Goal: Download file/media

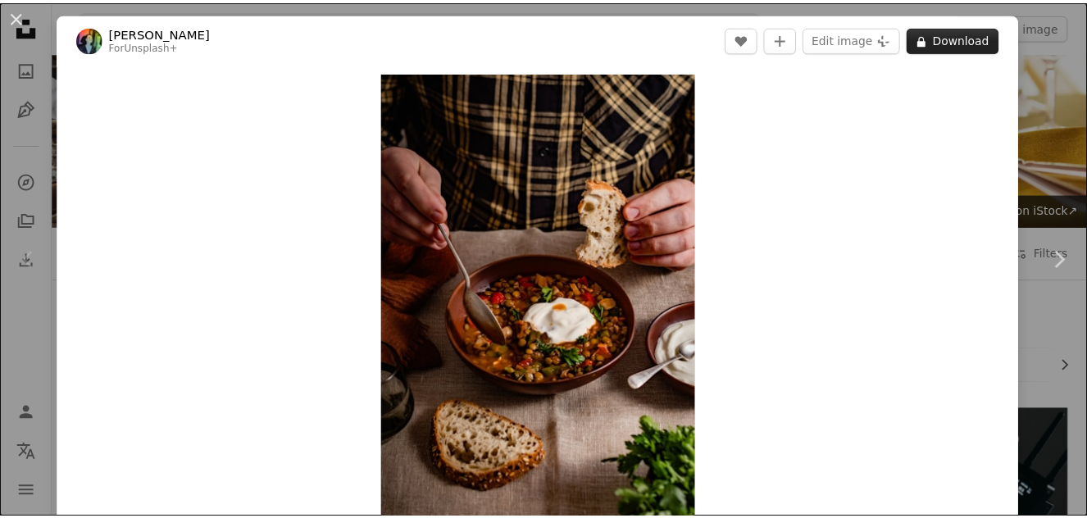
scroll to position [459, 0]
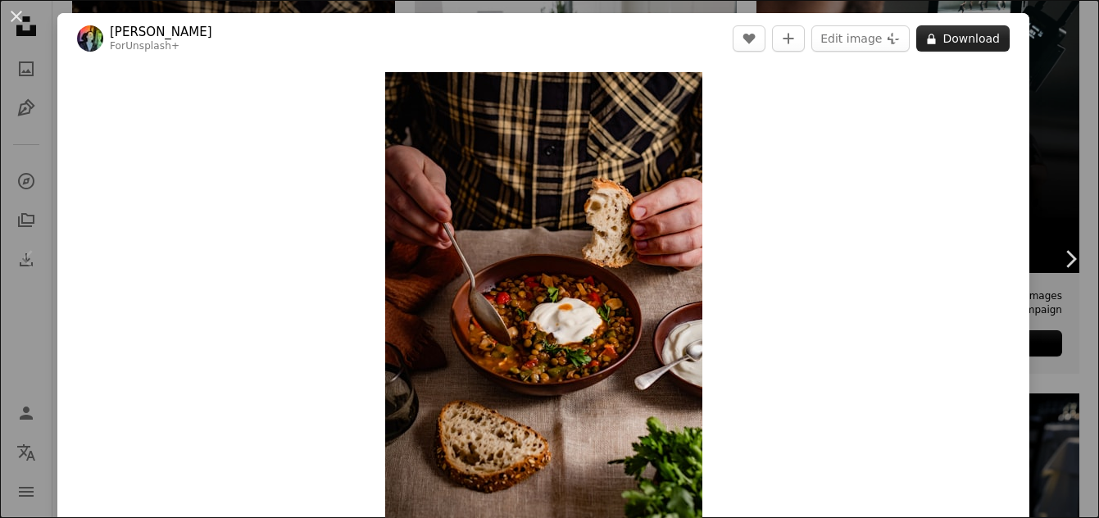
click at [934, 25] on button "A lock Download" at bounding box center [963, 38] width 93 height 26
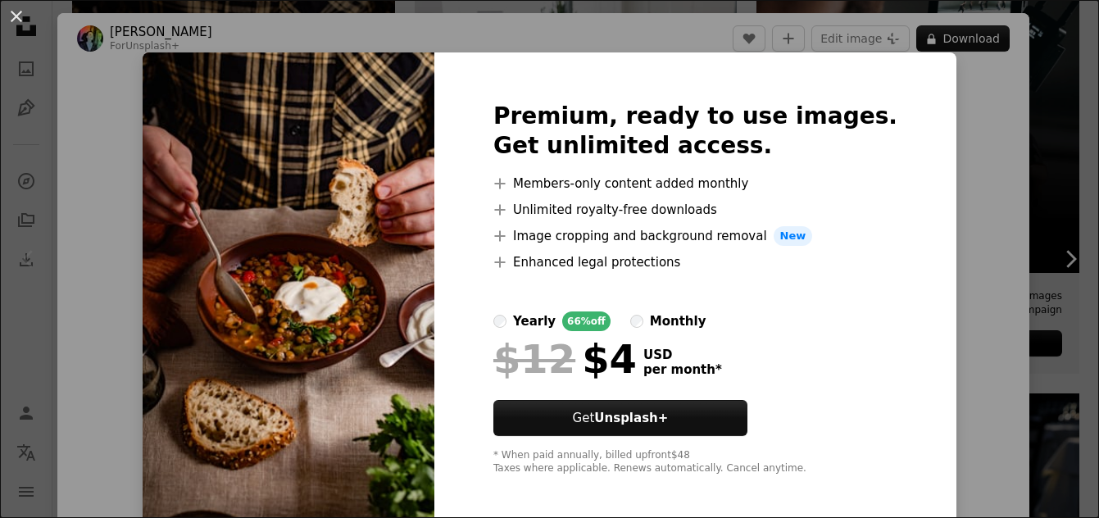
click at [981, 146] on div "An X shape Premium, ready to use images. Get unlimited access. A plus sign Memb…" at bounding box center [549, 259] width 1099 height 518
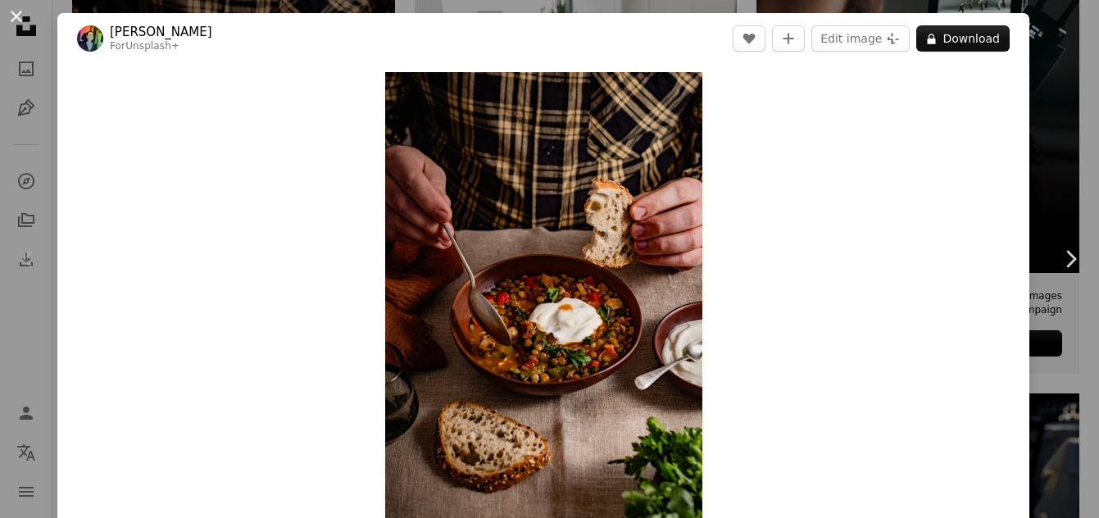
click at [11, 19] on button "An X shape" at bounding box center [17, 17] width 20 height 20
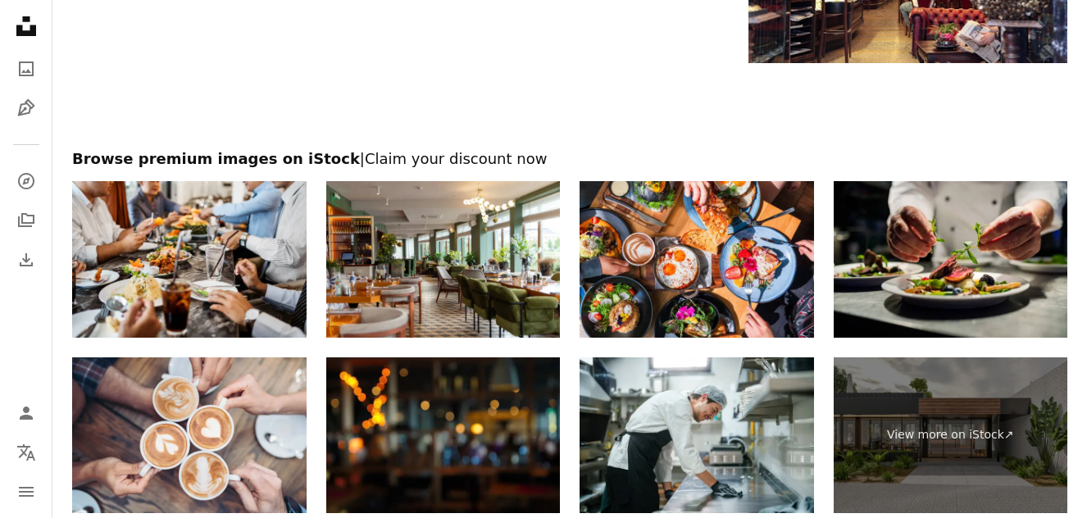
scroll to position [2594, 0]
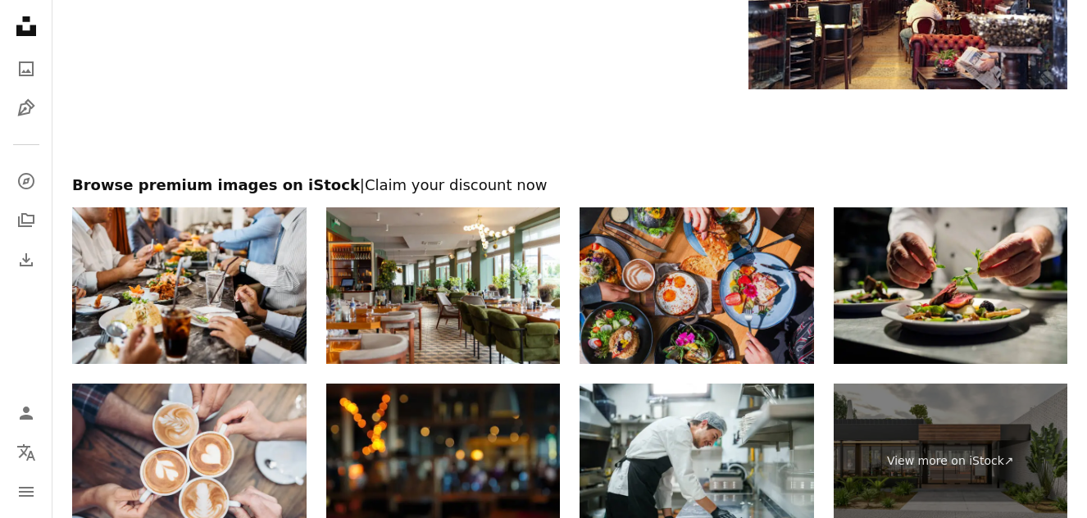
click at [639, 299] on img at bounding box center [697, 285] width 234 height 156
